Goal: Task Accomplishment & Management: Manage account settings

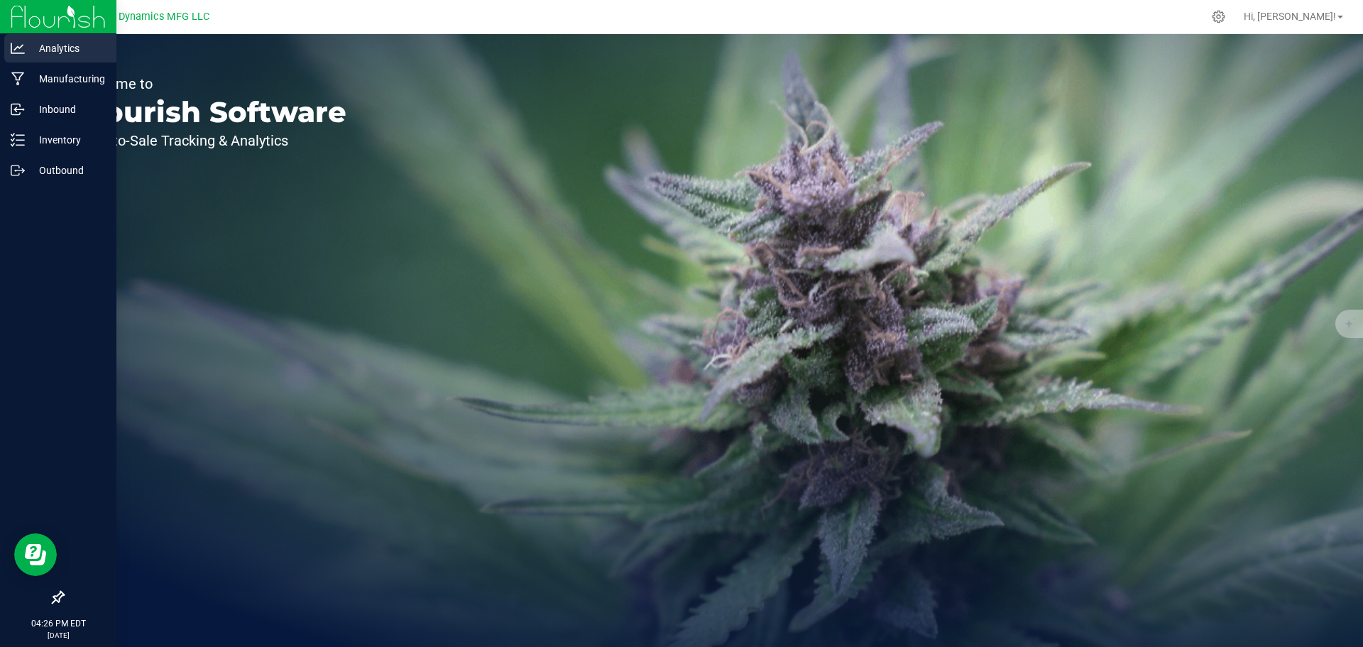
click at [42, 48] on p "Analytics" at bounding box center [67, 48] width 85 height 17
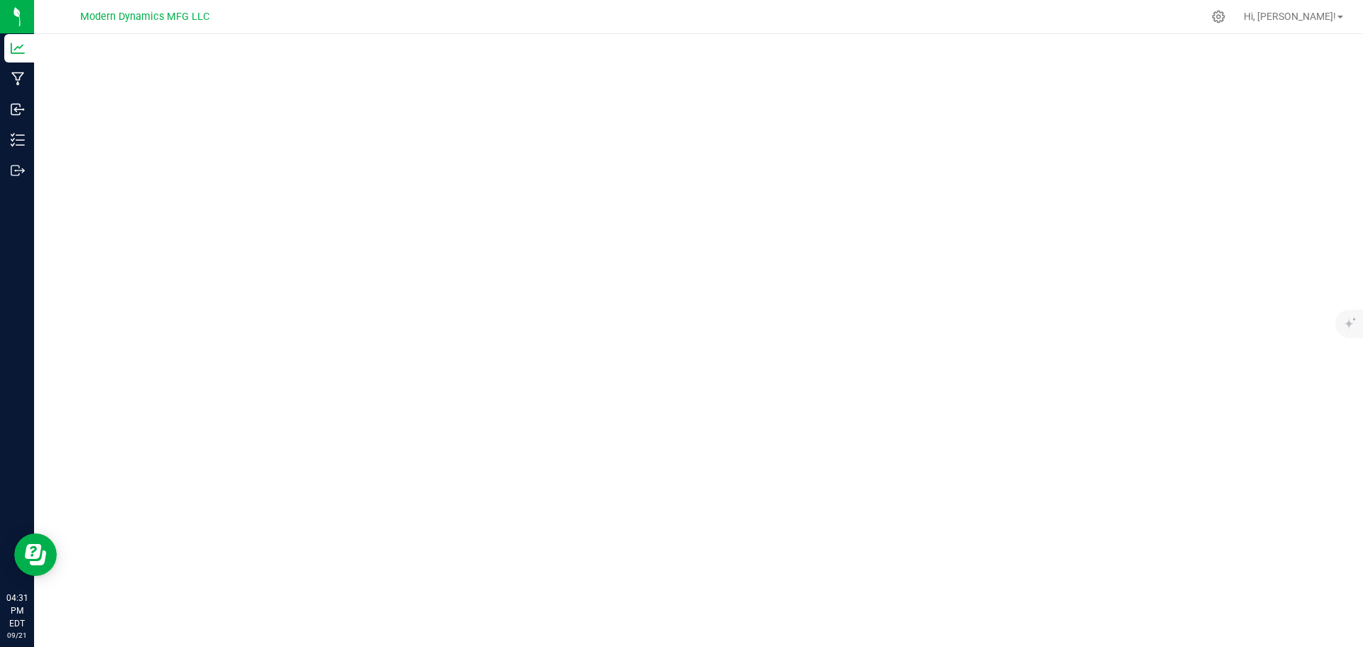
click at [257, 638] on div at bounding box center [698, 340] width 1329 height 613
click at [672, 629] on div at bounding box center [698, 336] width 1329 height 604
click at [1059, 624] on div at bounding box center [698, 336] width 1329 height 604
click at [1304, 14] on span "Hi, [PERSON_NAME]!" at bounding box center [1290, 16] width 92 height 11
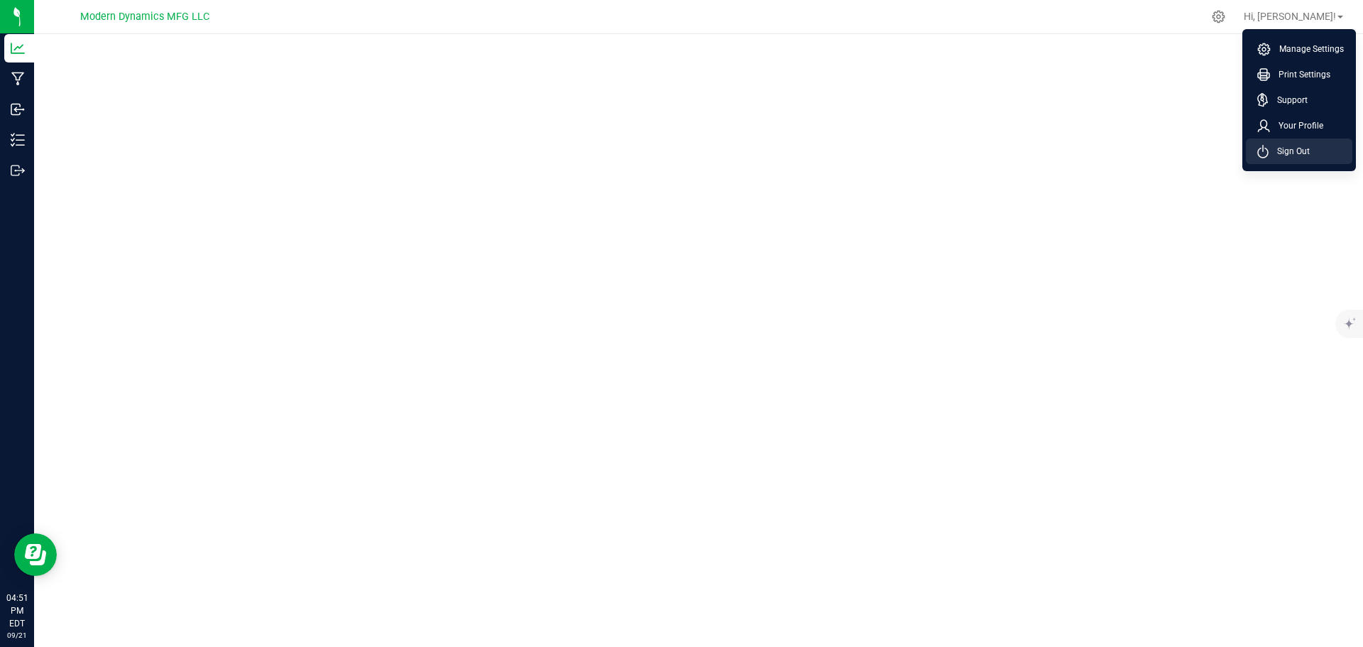
click at [1285, 154] on span "Sign Out" at bounding box center [1289, 151] width 41 height 14
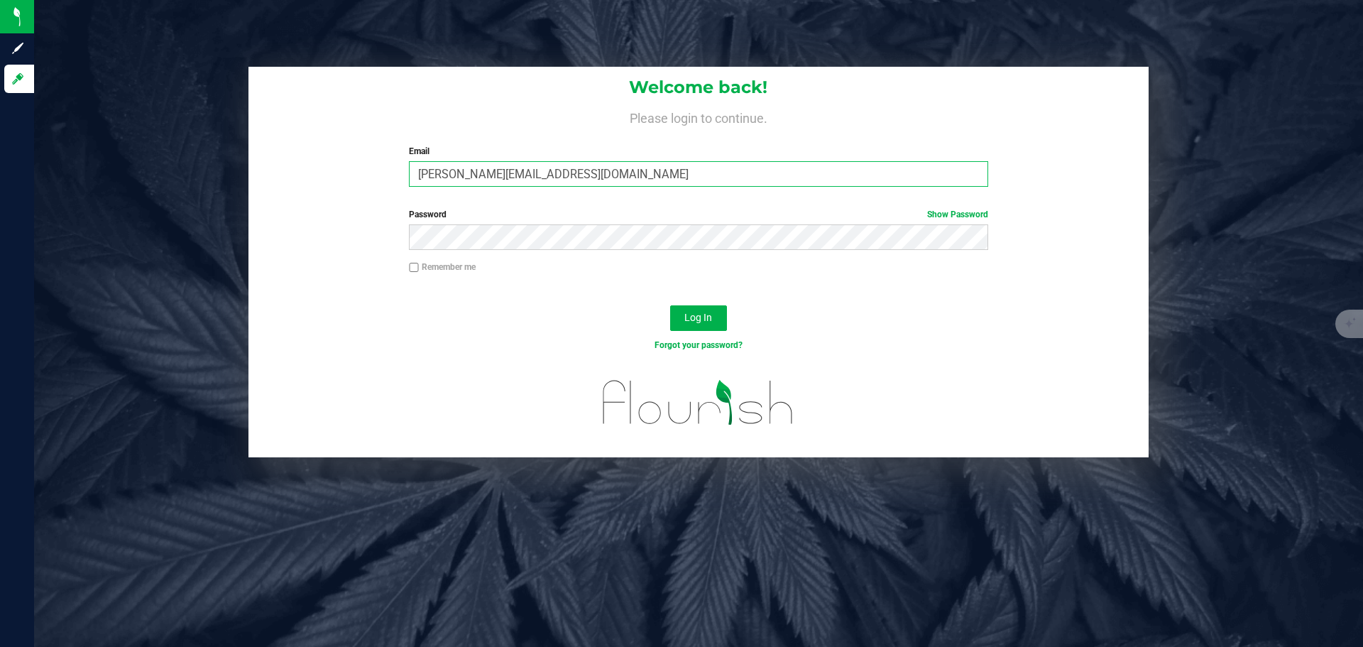
click at [456, 179] on input "[PERSON_NAME][EMAIL_ADDRESS][DOMAIN_NAME]" at bounding box center [698, 174] width 579 height 26
type input "[PERSON_NAME][EMAIL_ADDRESS][DOMAIN_NAME]"
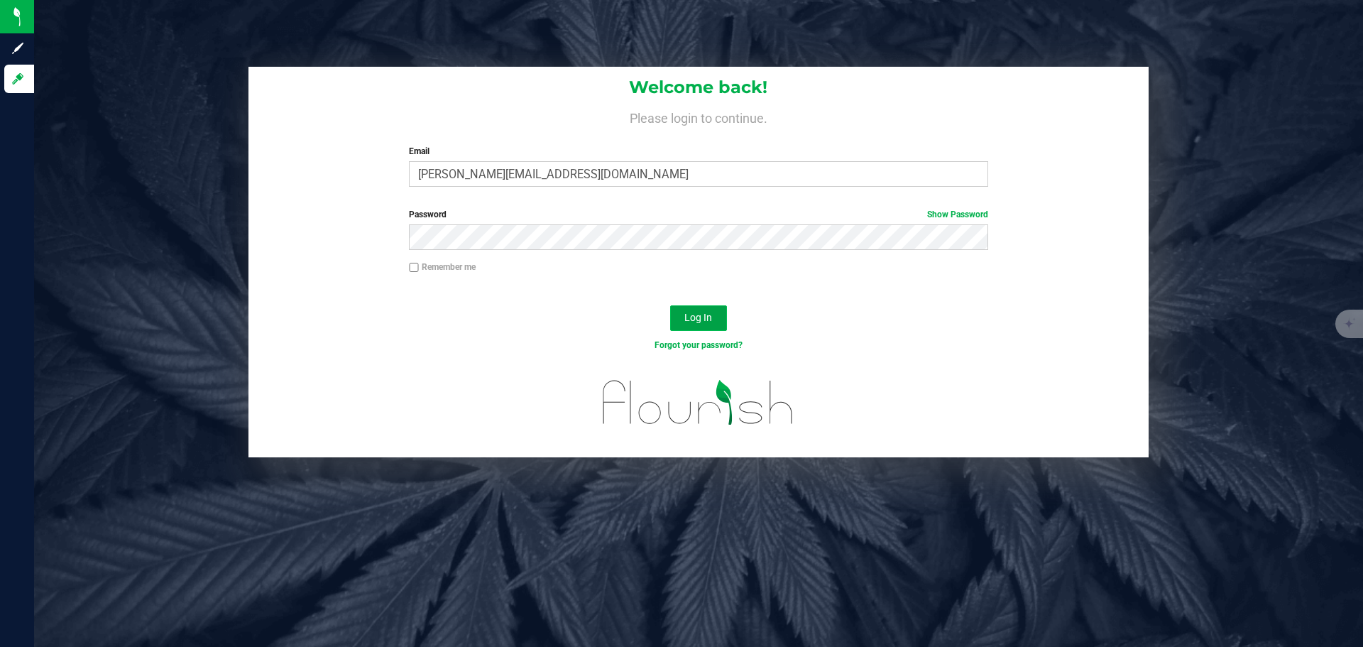
click at [701, 322] on span "Log In" at bounding box center [699, 317] width 28 height 11
